Goal: Task Accomplishment & Management: Complete application form

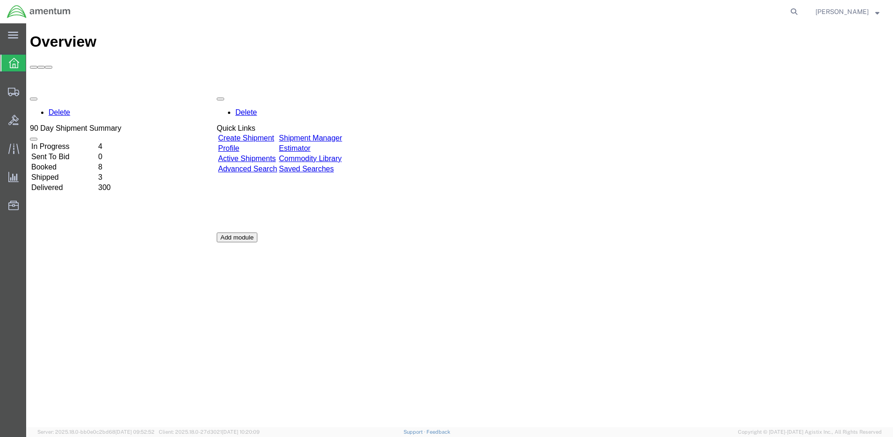
click at [547, 209] on div "Delete 90 Day Shipment Summary In Progress 4 Sent To Bid 0 Booked 8 Shipped 3 D…" at bounding box center [459, 232] width 859 height 280
click at [0, 0] on span "Create Shipment" at bounding box center [0, 0] width 0 height 0
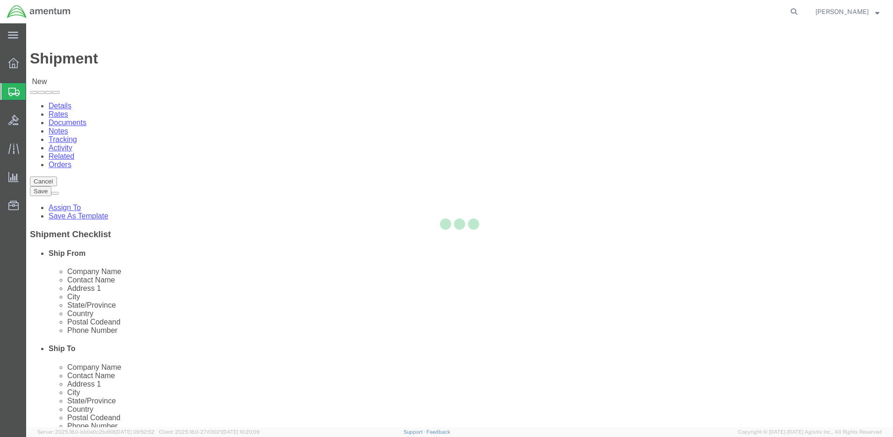
select select
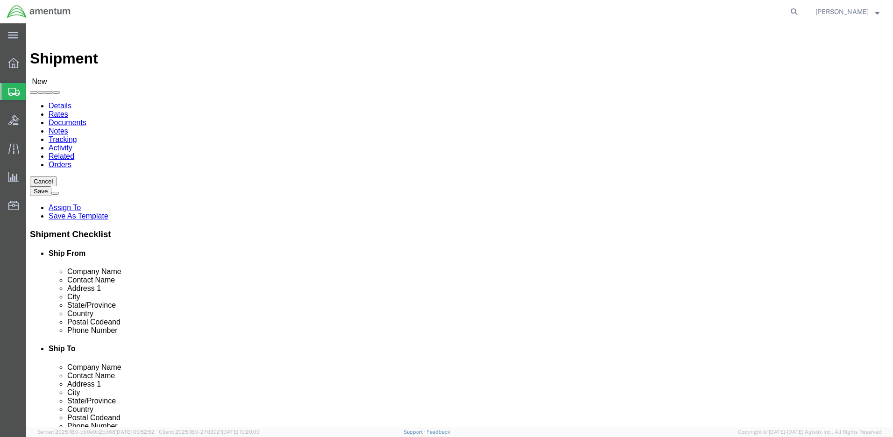
click input "text"
type input "Ron"
click p "- Amentum - (Ron Pineda***) BLDG 736 Longbow Drive, Yoakum Defrenn Army Helipor…"
select select "TX"
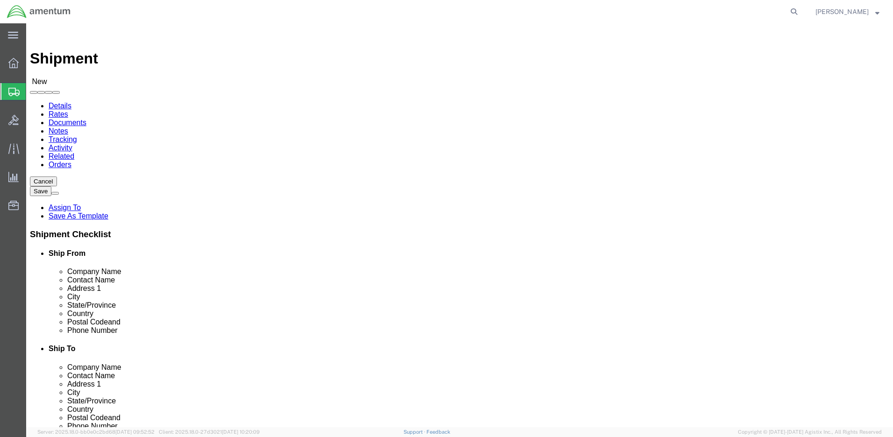
type input "[PERSON_NAME]"
click div "Location My Profile Location 1002-4122-6 1006-5256-0 1026-8910-0 1281-0560-3 13…"
click input "text"
type input "US Army"
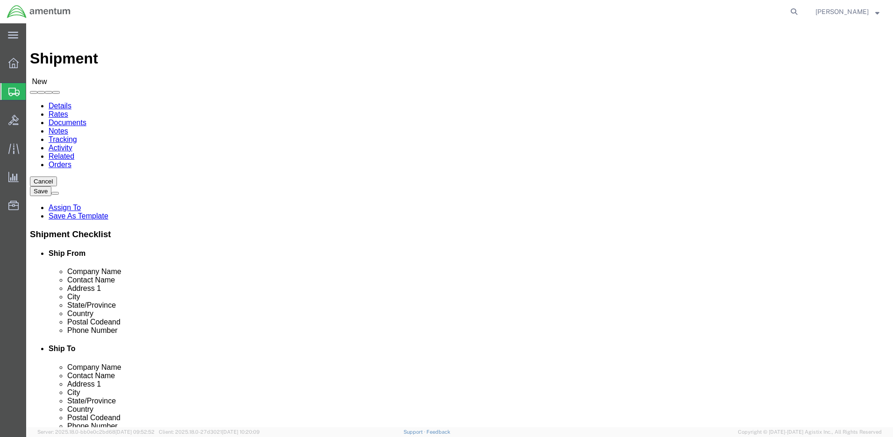
click p "- US Army C/O Amentum - (Bob Glueck) BLDG P-882 ROOM 149, Camp Humphreys PYEONG…"
select select "12"
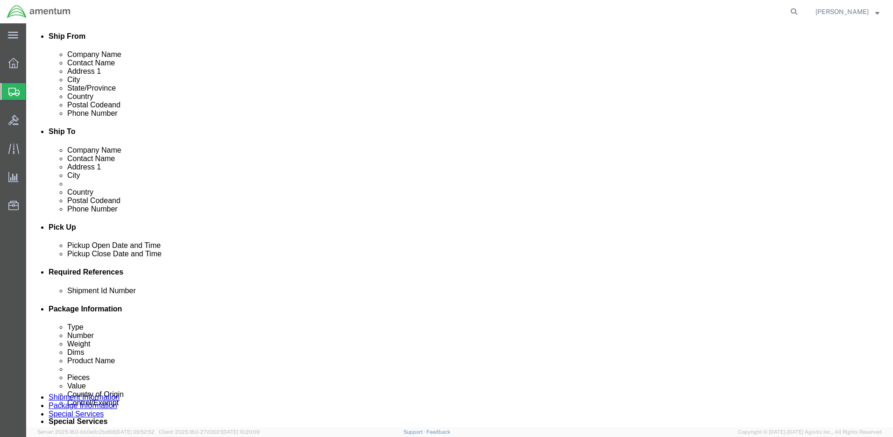
scroll to position [234, 0]
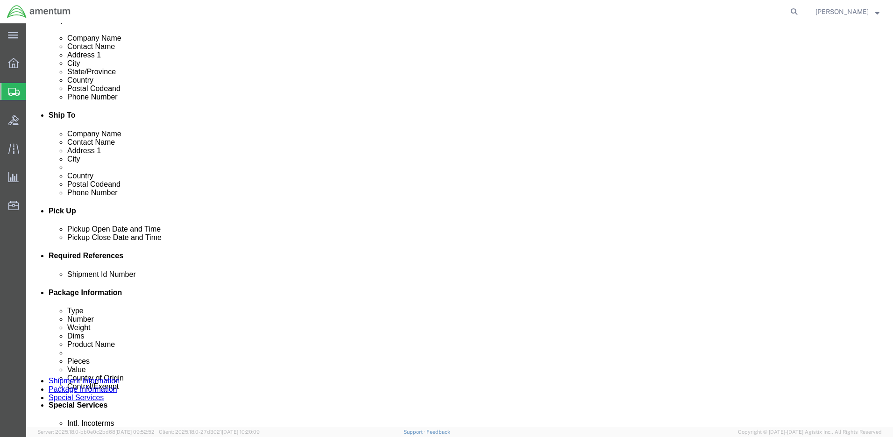
type input "[DEMOGRAPHIC_DATA] Army C/O Amentum"
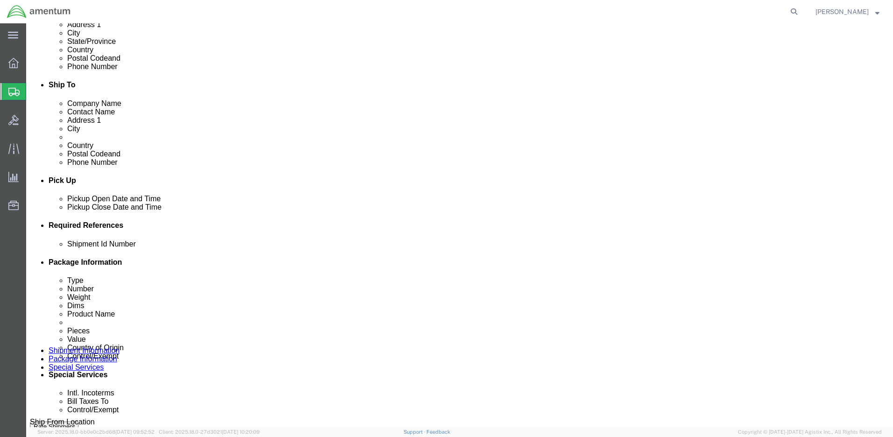
scroll to position [280, 0]
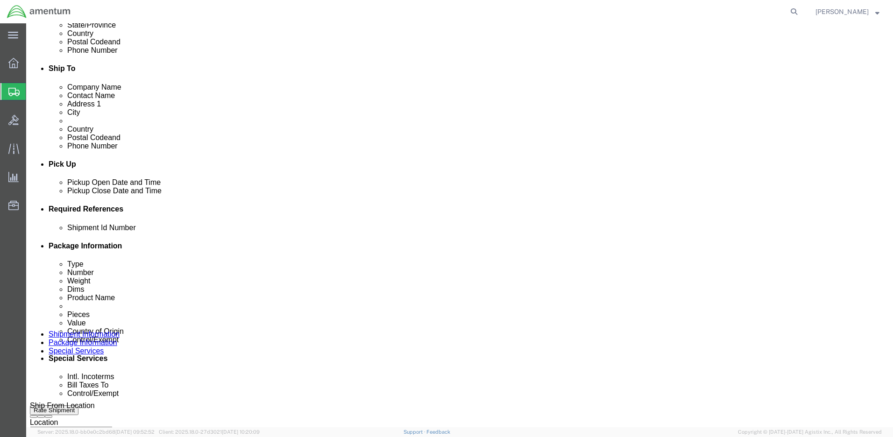
click input "text"
paste input "4999.R.2521.AB.AD.02.KREA.00"
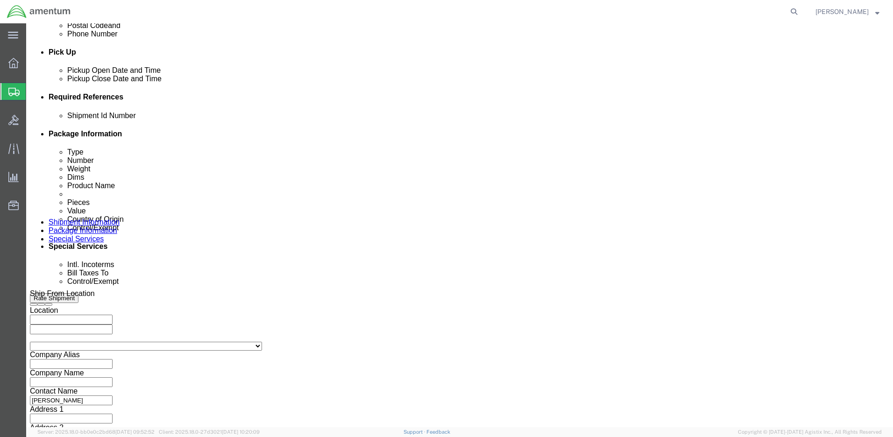
scroll to position [398, 0]
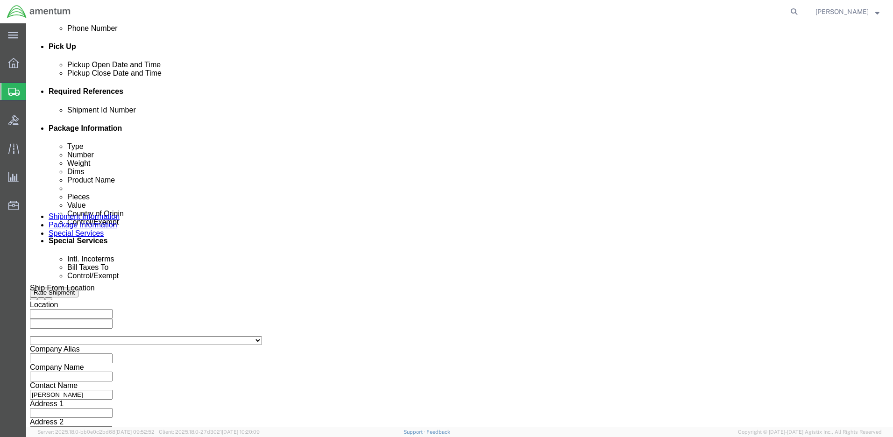
type input "4999.R.2521.AB.AD.02.KREA.00"
click button "Continue"
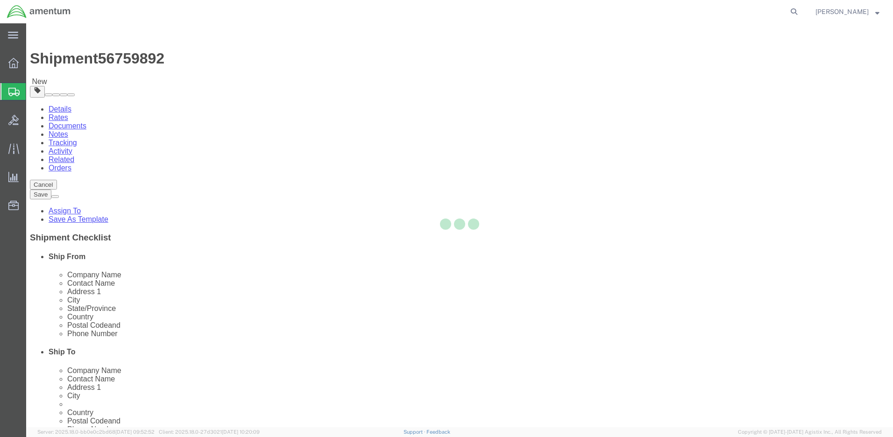
select select "CBOX"
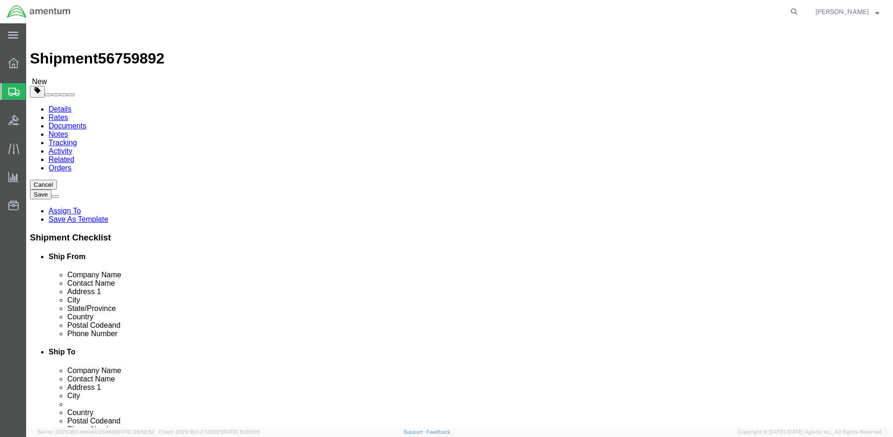
click input "text"
type input "10"
type input "13"
type input "3.0"
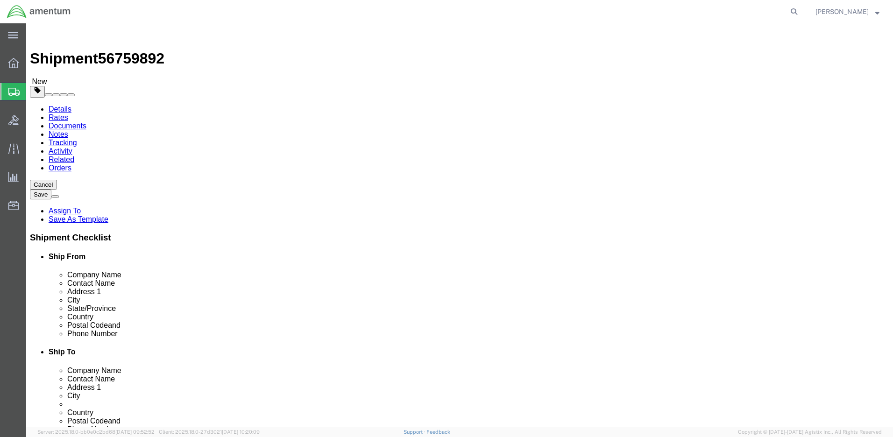
click link "Add Content"
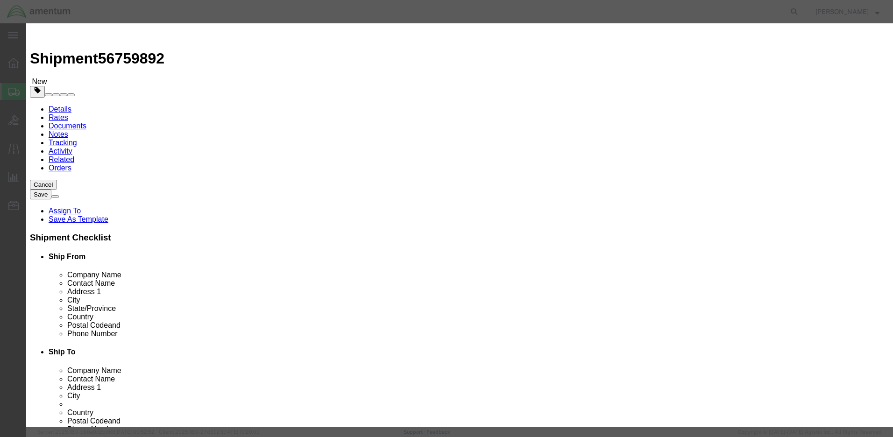
click input "text"
paste input "SPECTACLES,INDUSTRIAL"
type input "SPECTACLES,INDUSTRIAL"
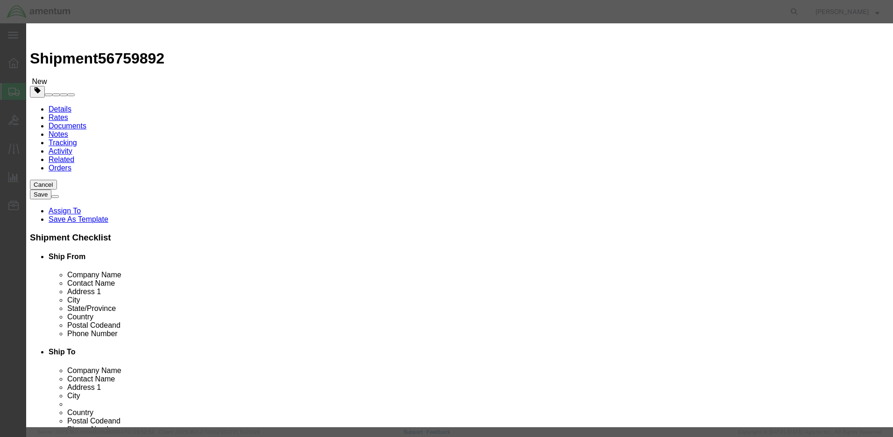
click div "Commodity library"
click textarea
type textarea "CLEAR PLASTIC SAFETY GLASSES"
drag, startPoint x: 280, startPoint y: 90, endPoint x: 269, endPoint y: 89, distance: 10.8
click div "0"
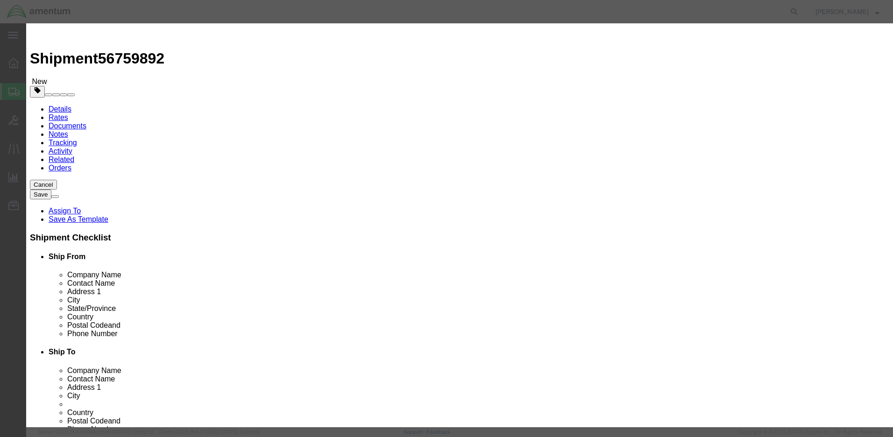
type input "20"
click input "text"
type input "80.00"
click select "Select 50 55 60 65 70 85 92.5 100 125 175 250 300 400"
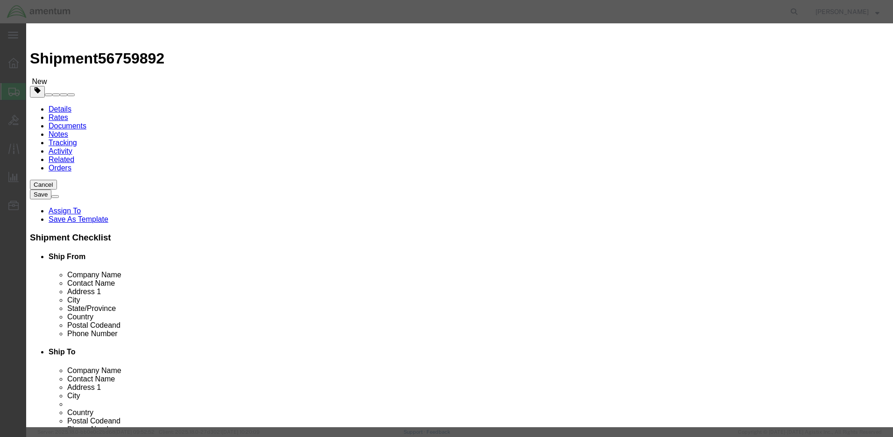
select select "50"
click select "Select 50 55 60 65 70 85 92.5 100 125 175 250 300 400"
click select "Select Afghanistan Åland Islands Albania Algeria American Samoa Andorra Angola …"
select select "US"
click select "Select Afghanistan Åland Islands Albania Algeria American Samoa Andorra Angola …"
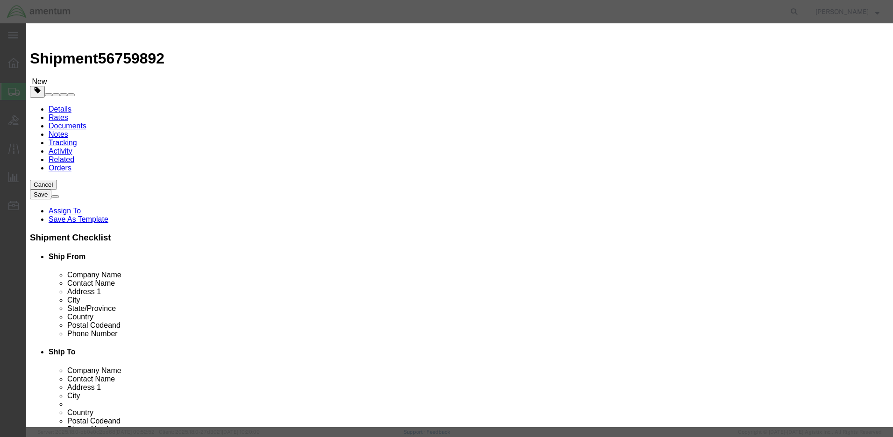
click input "text"
type input "NA"
click textarea
type textarea "MFR: NORTH SAFETY PRODUCTS LLC"
click input "text"
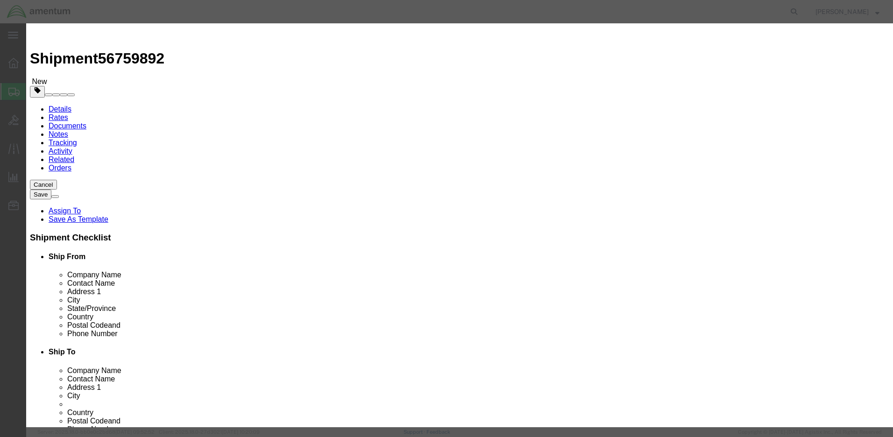
paste input "T18000"
type input "T18000"
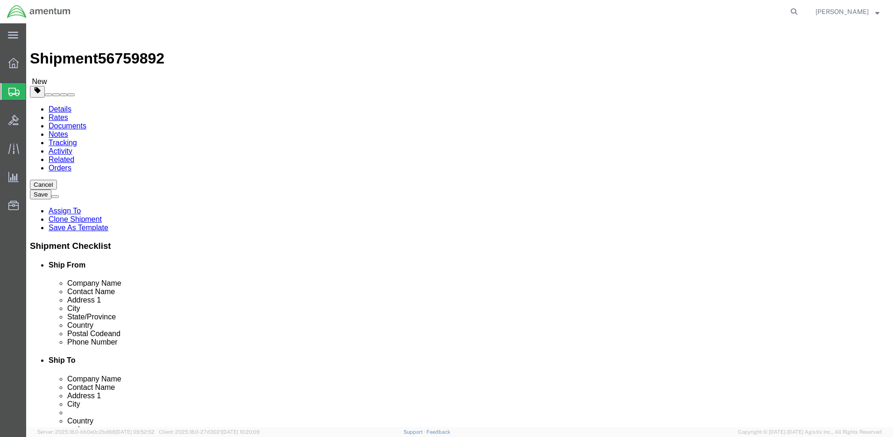
select select
click div "Ship To Location"
click at [0, 0] on span "Create Shipment" at bounding box center [0, 0] width 0 height 0
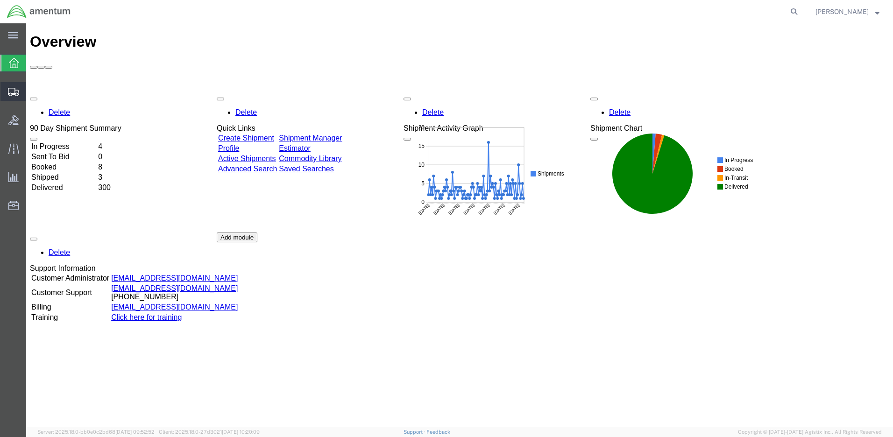
click at [0, 0] on span "Create Shipment" at bounding box center [0, 0] width 0 height 0
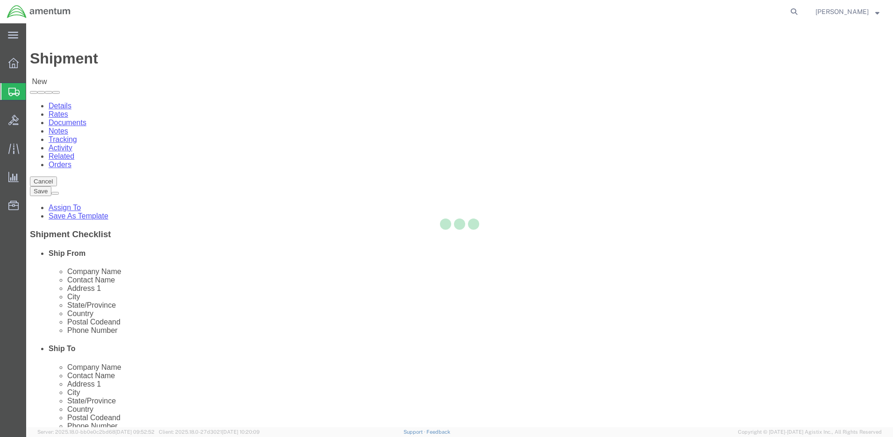
select select
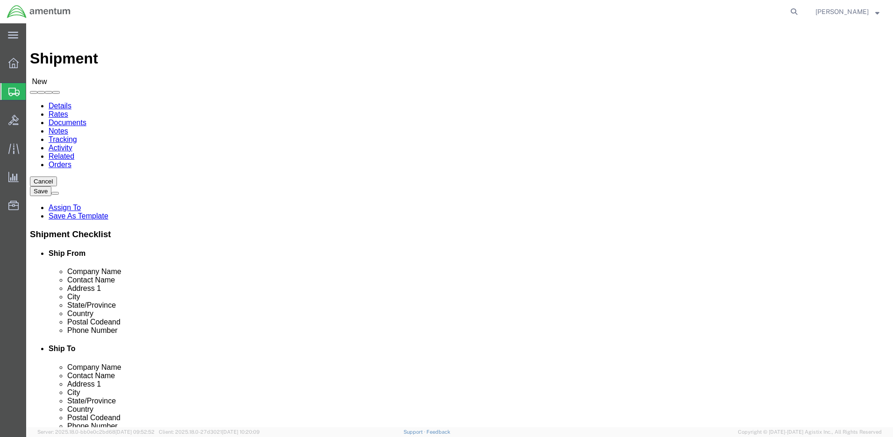
click input "text"
type input "Ron"
click p "- Amentum - (Ron Pineda***) BLDG 736 Longbow Drive, Yoakum Defrenn Army Helipor…"
select select "TX"
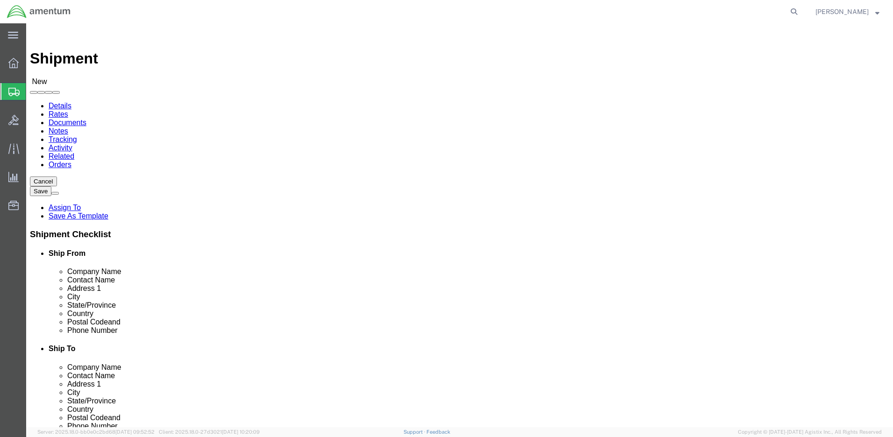
type input "[PERSON_NAME]"
click label "Address 1"
click input "text"
type input "Amentum"
type input "Terrell Bowser"
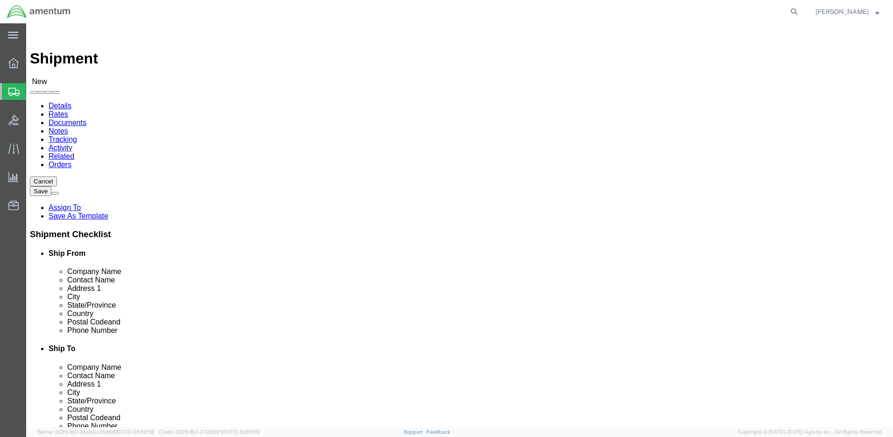
click input "Terrell Bowser"
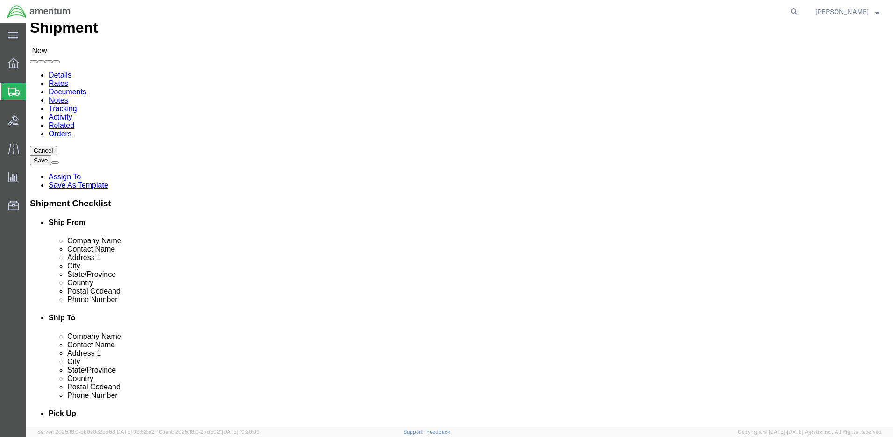
scroll to position [0, 0]
